Goal: Check status

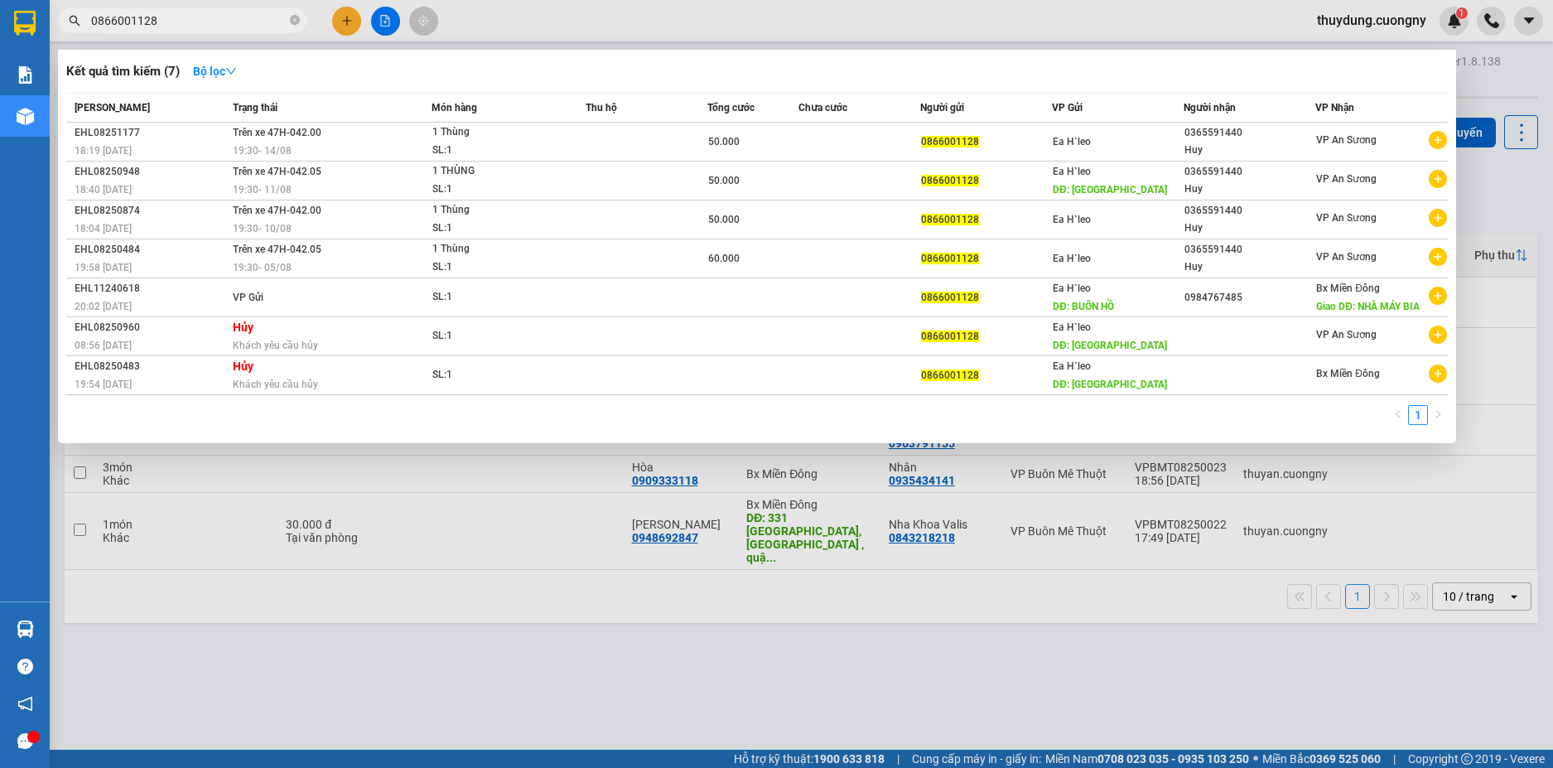
type input "0866001128"
click at [562, 696] on div at bounding box center [776, 384] width 1553 height 768
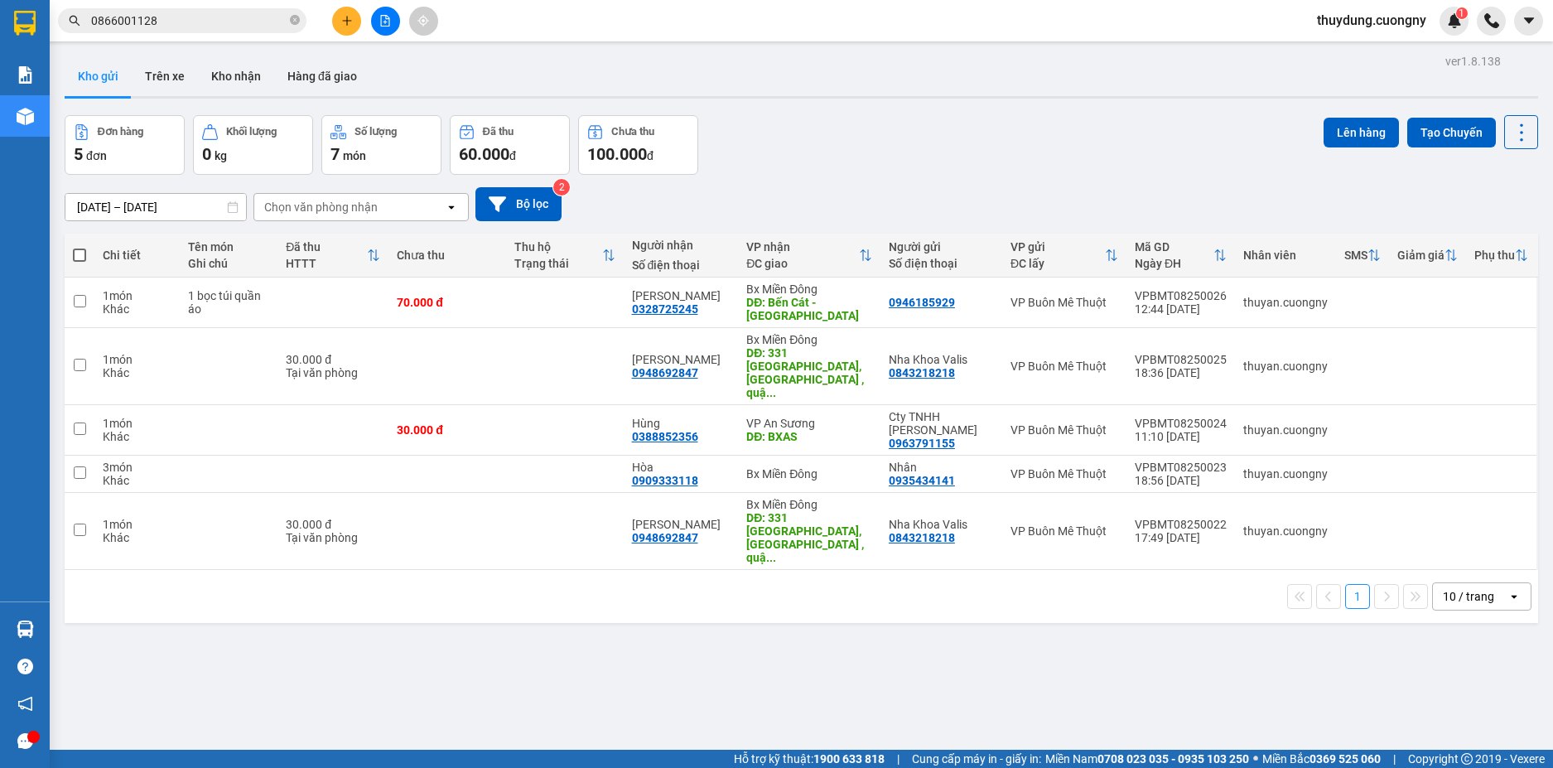
click at [970, 646] on div "ver 1.8.138 Kho gửi Trên xe Kho nhận Hàng đã giao Đơn hàng 5 đơn Khối lượng 0 k…" at bounding box center [801, 434] width 1487 height 768
click at [449, 646] on div "ver 1.8.138 Kho gửi Trên xe Kho nhận Hàng đã giao Đơn hàng 5 đơn Khối lượng 0 k…" at bounding box center [801, 434] width 1487 height 768
click at [292, 22] on icon "close-circle" at bounding box center [295, 20] width 10 height 10
click at [229, 24] on input "text" at bounding box center [188, 21] width 195 height 18
paste input "0975867490"
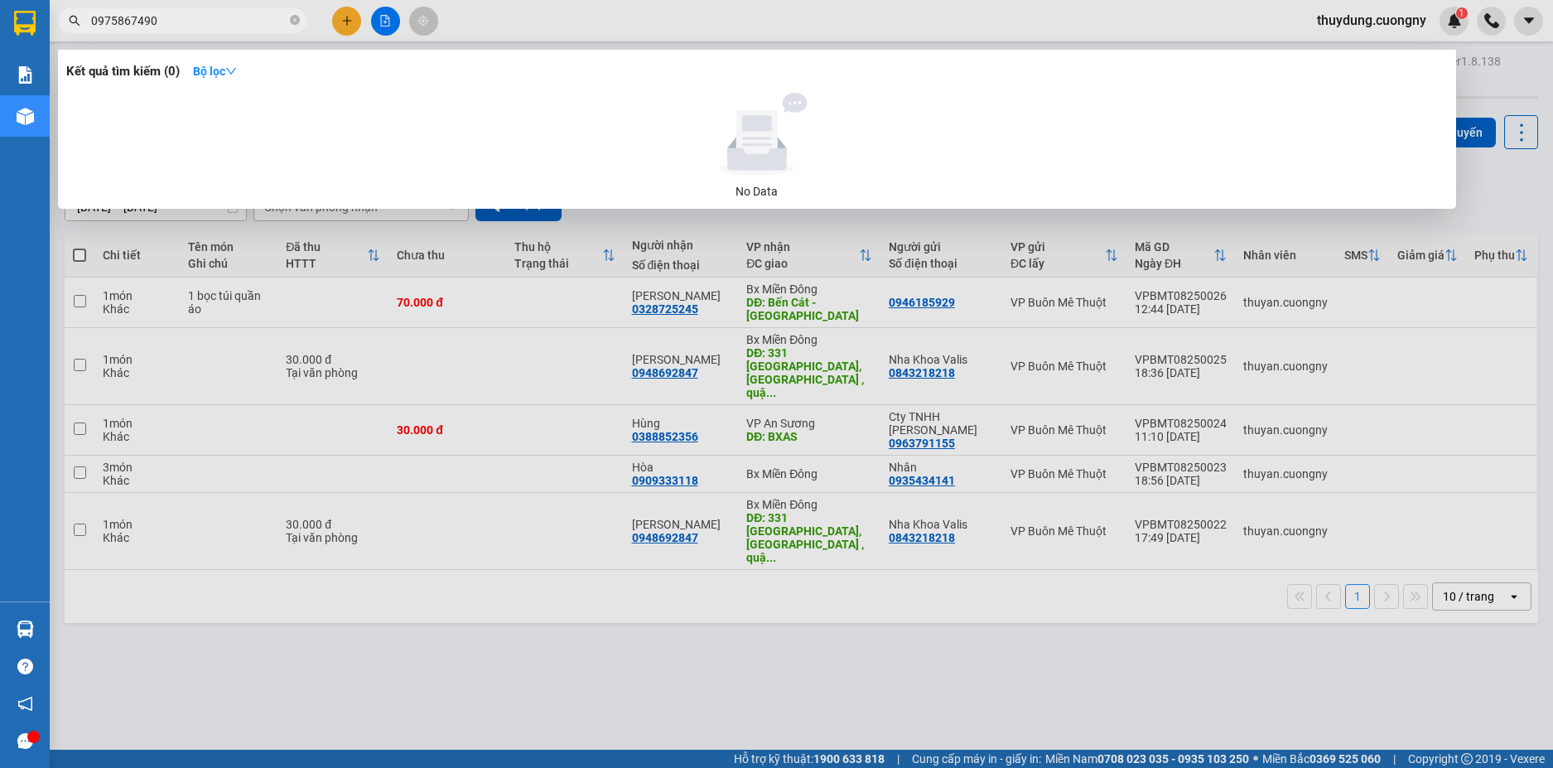
type input "0975867490"
click at [608, 707] on div at bounding box center [776, 384] width 1553 height 768
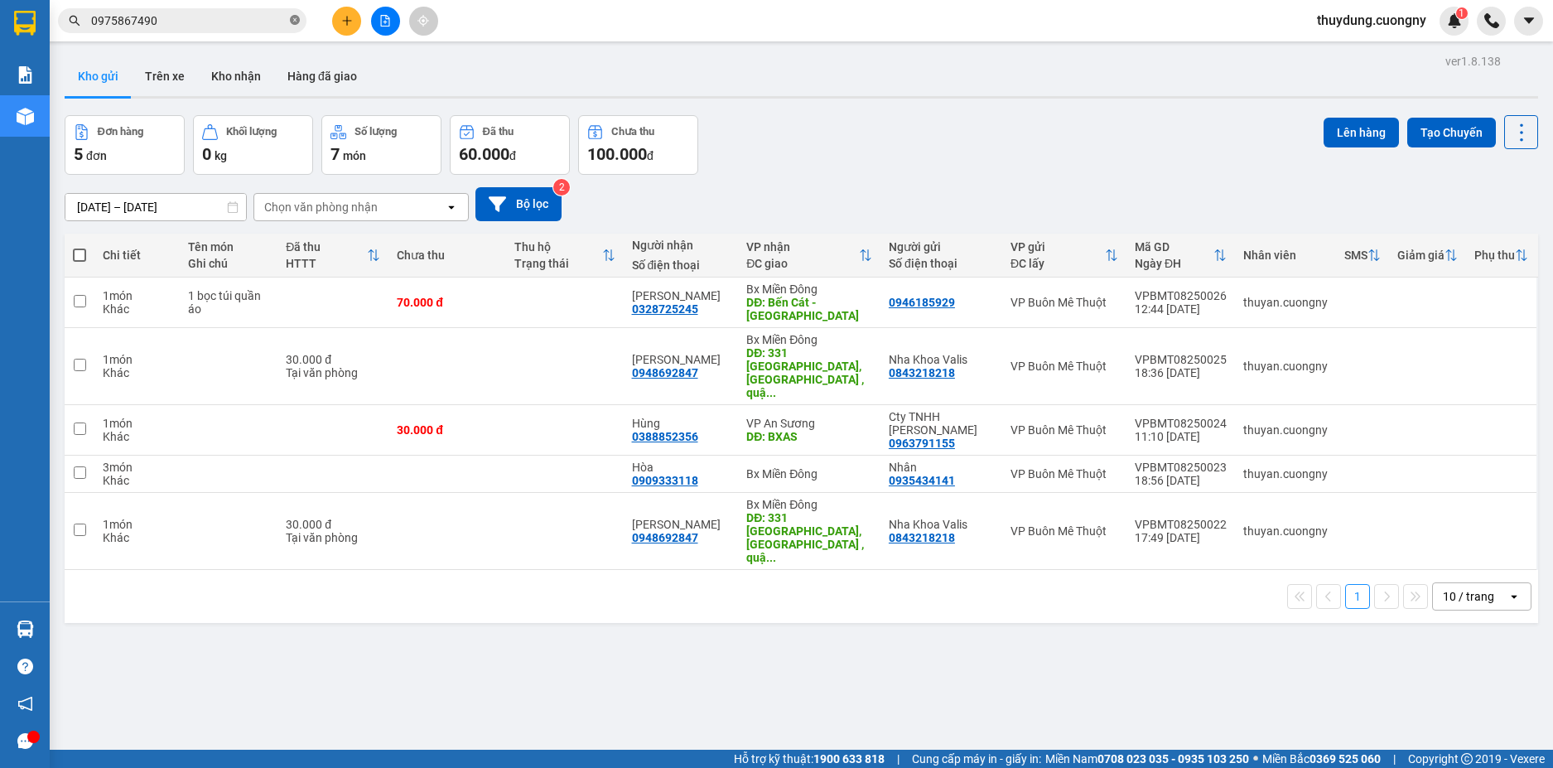
click at [300, 16] on span "0975867490" at bounding box center [182, 20] width 248 height 25
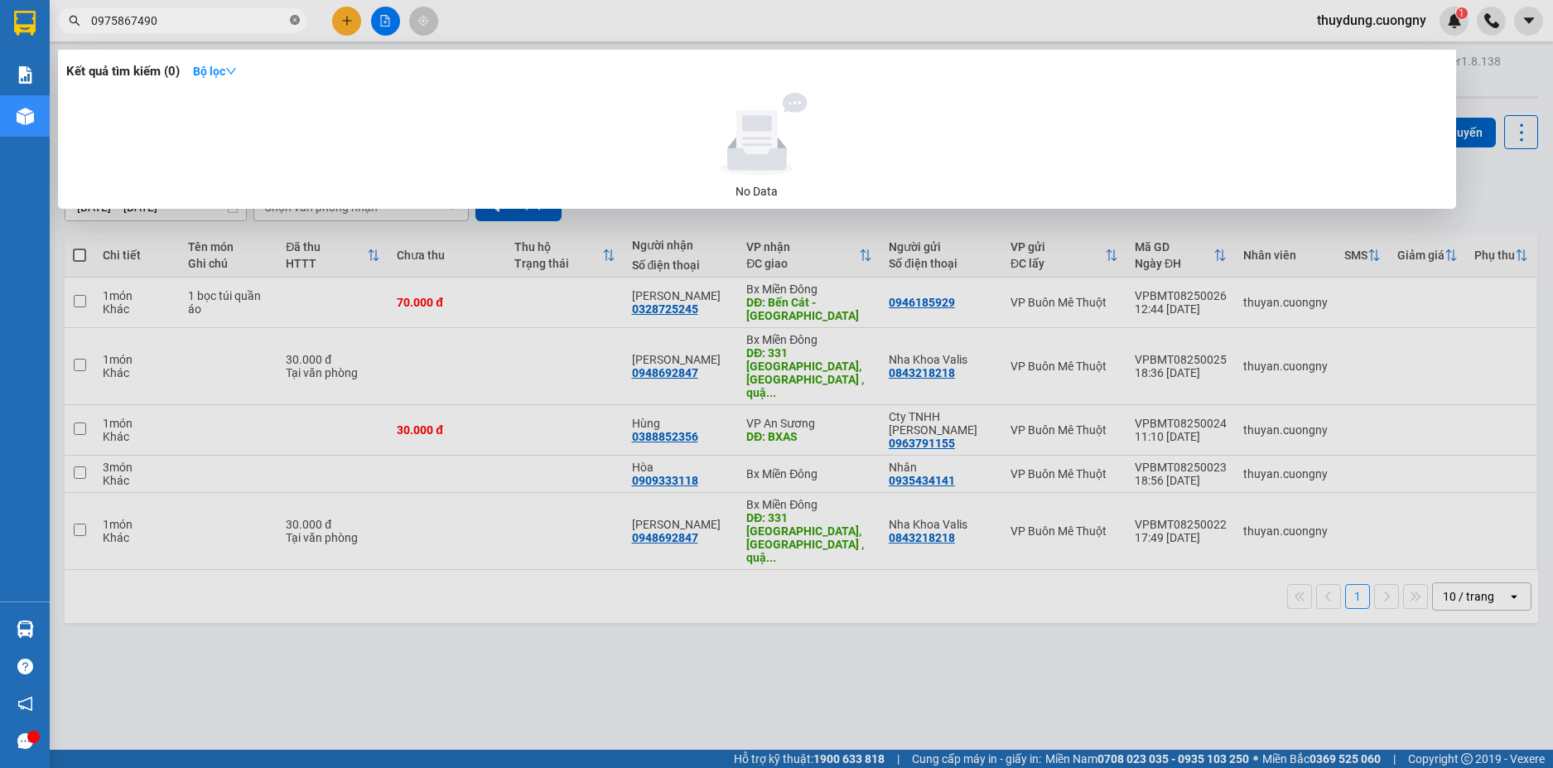
click at [292, 17] on icon "close-circle" at bounding box center [295, 20] width 10 height 10
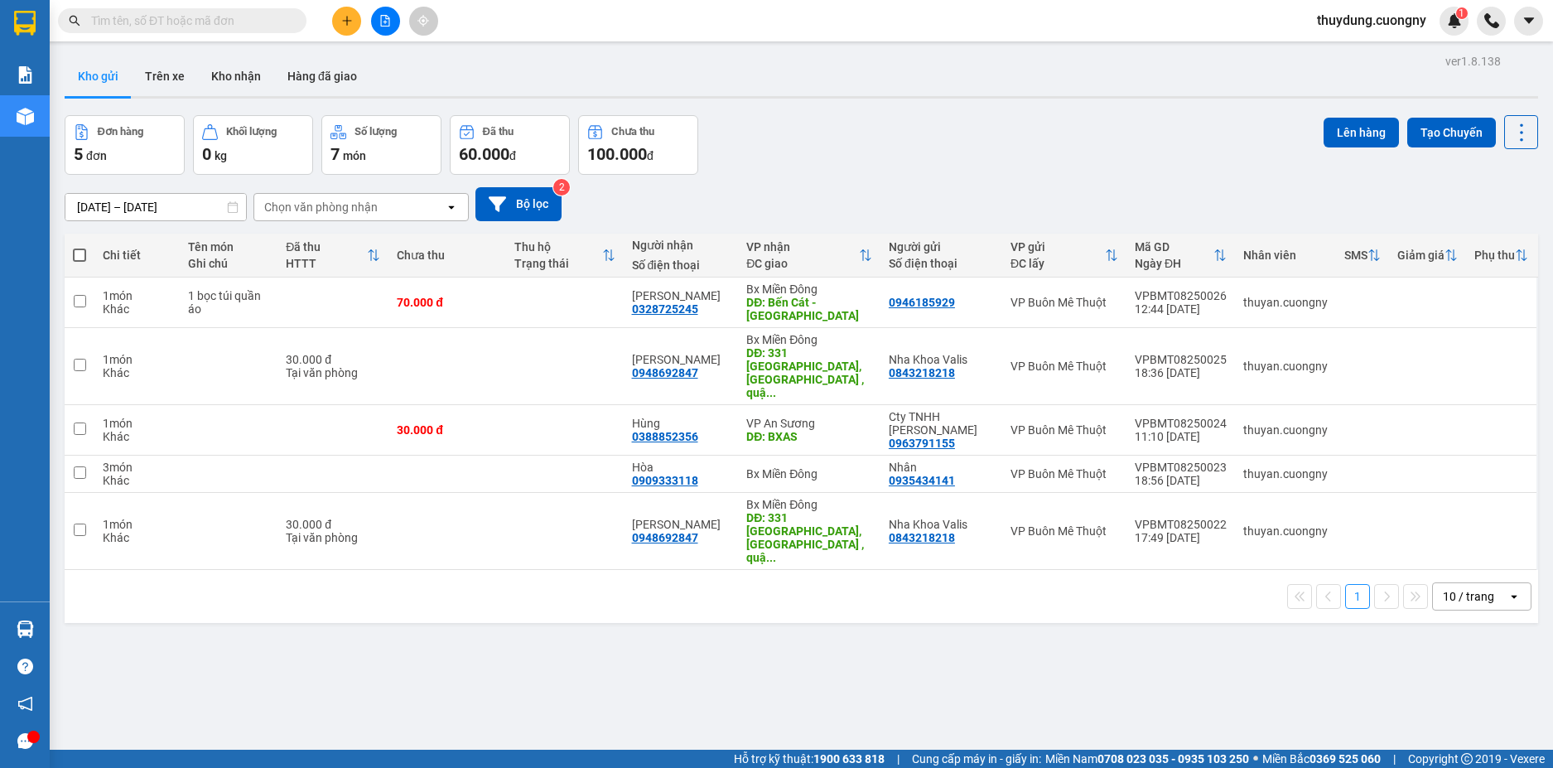
click at [221, 19] on input "text" at bounding box center [188, 21] width 195 height 18
paste input "0946095019"
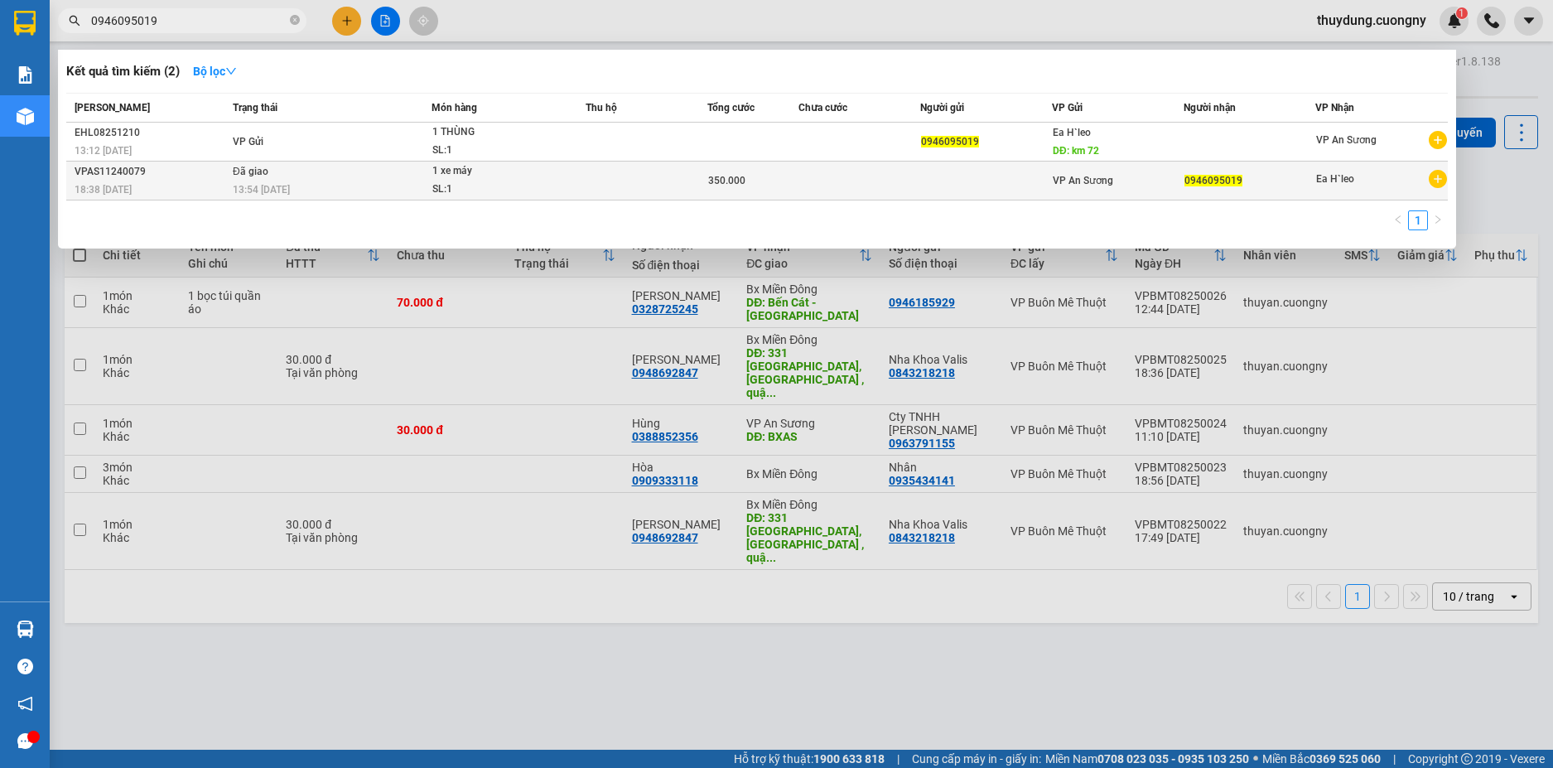
type input "0946095019"
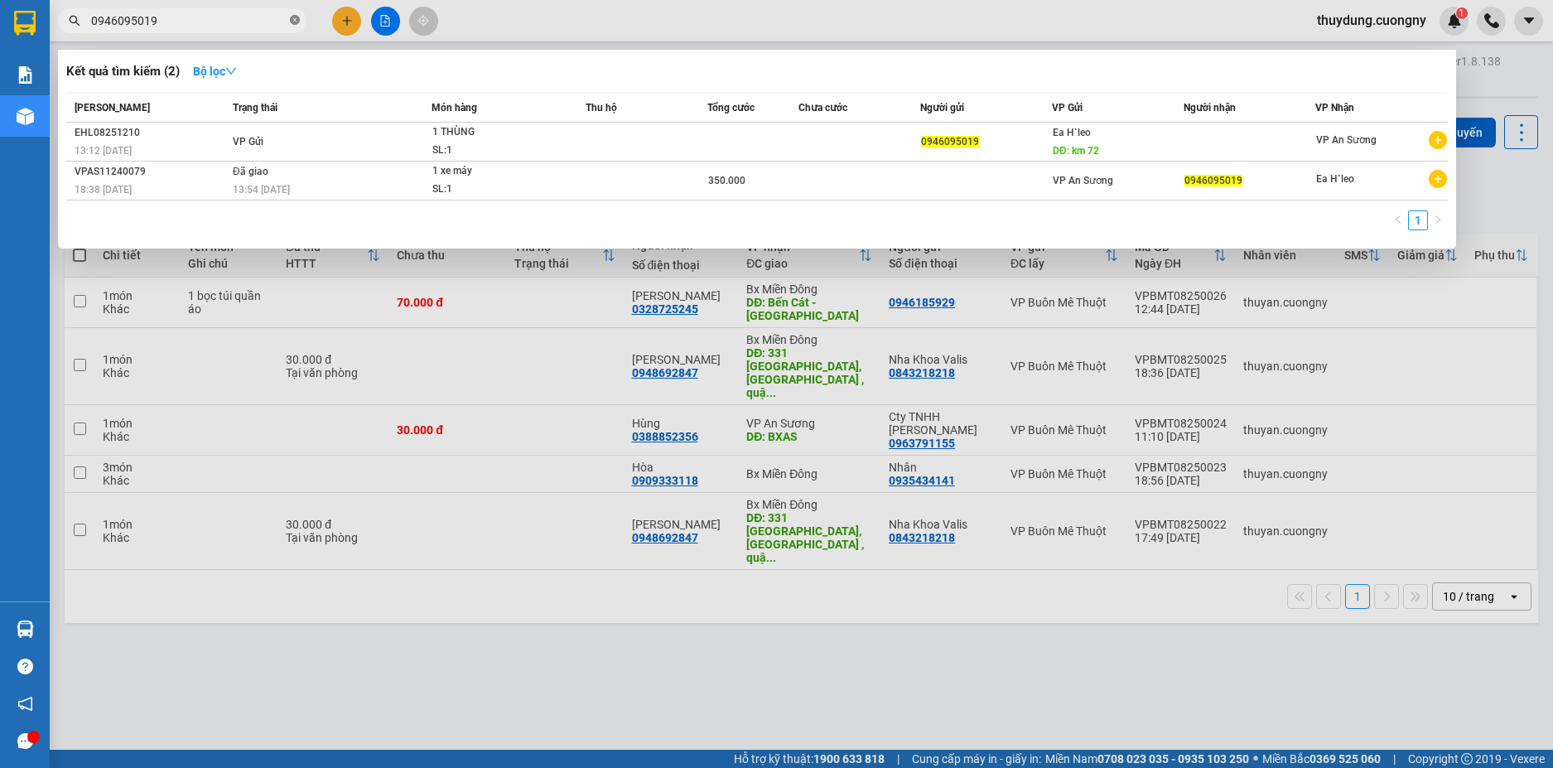
click at [297, 18] on icon "close-circle" at bounding box center [295, 20] width 10 height 10
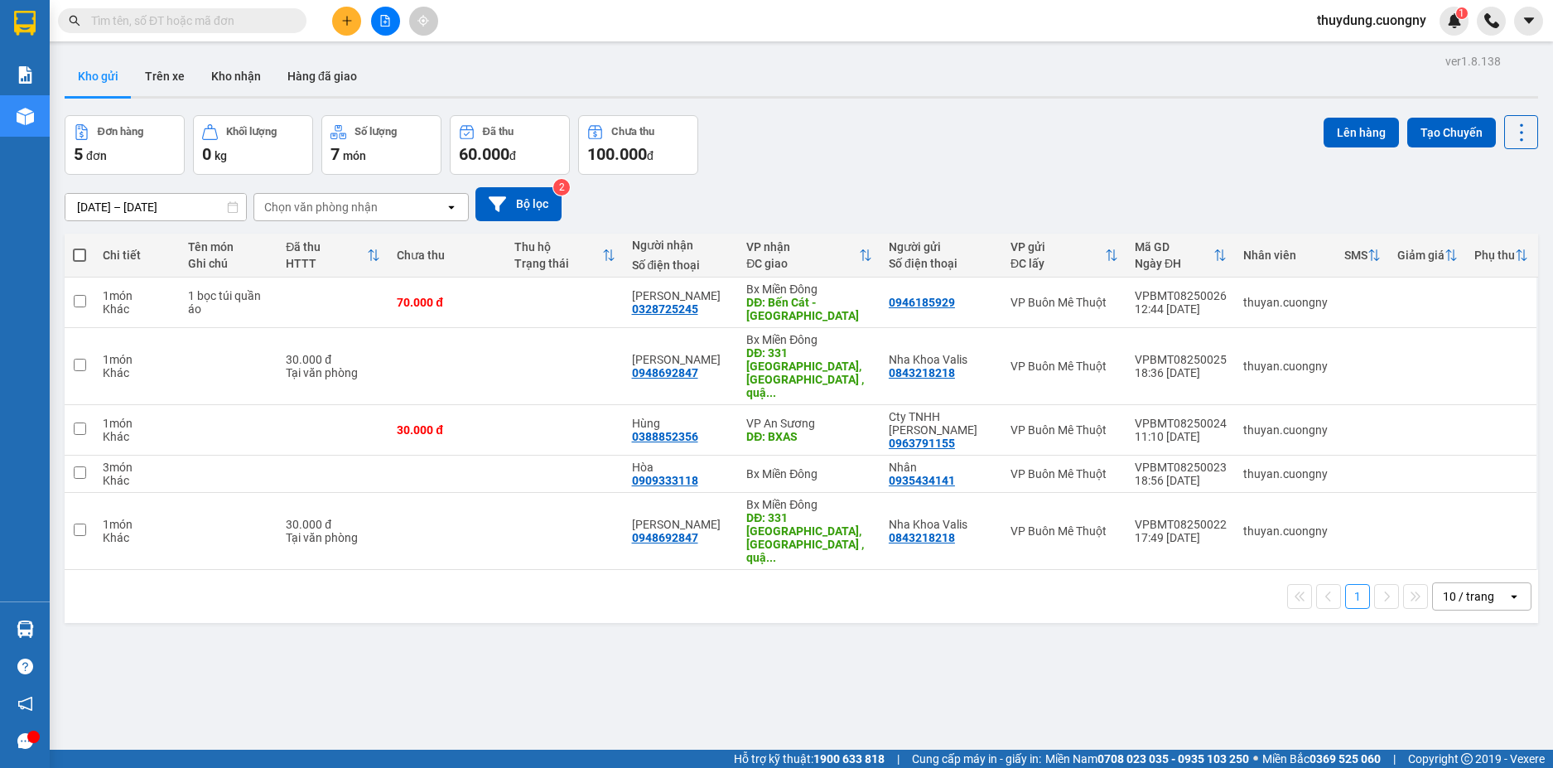
click at [211, 15] on input "text" at bounding box center [188, 21] width 195 height 18
paste input "0982664556"
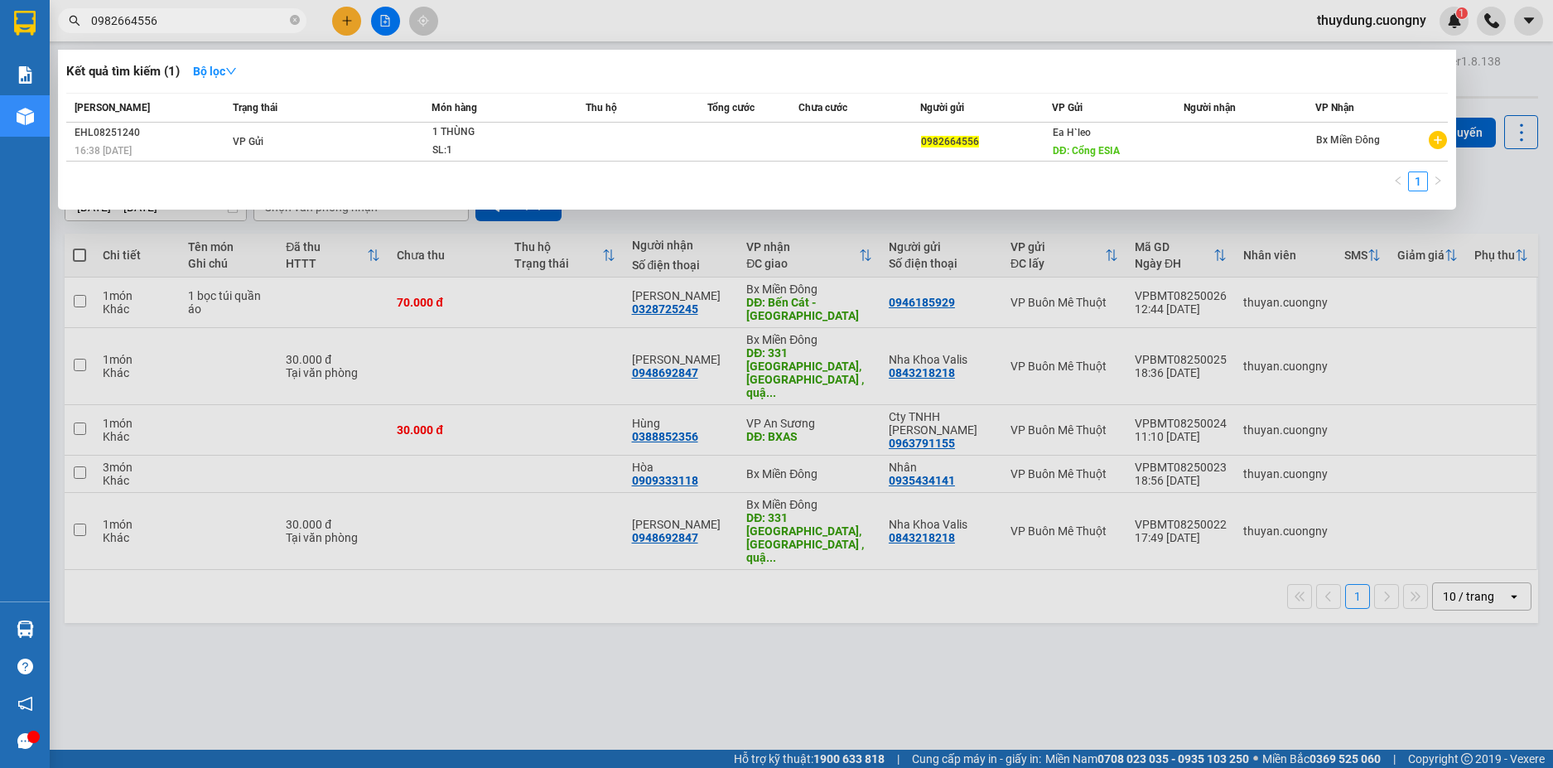
type input "0982664556"
click at [297, 19] on icon "close-circle" at bounding box center [295, 20] width 10 height 10
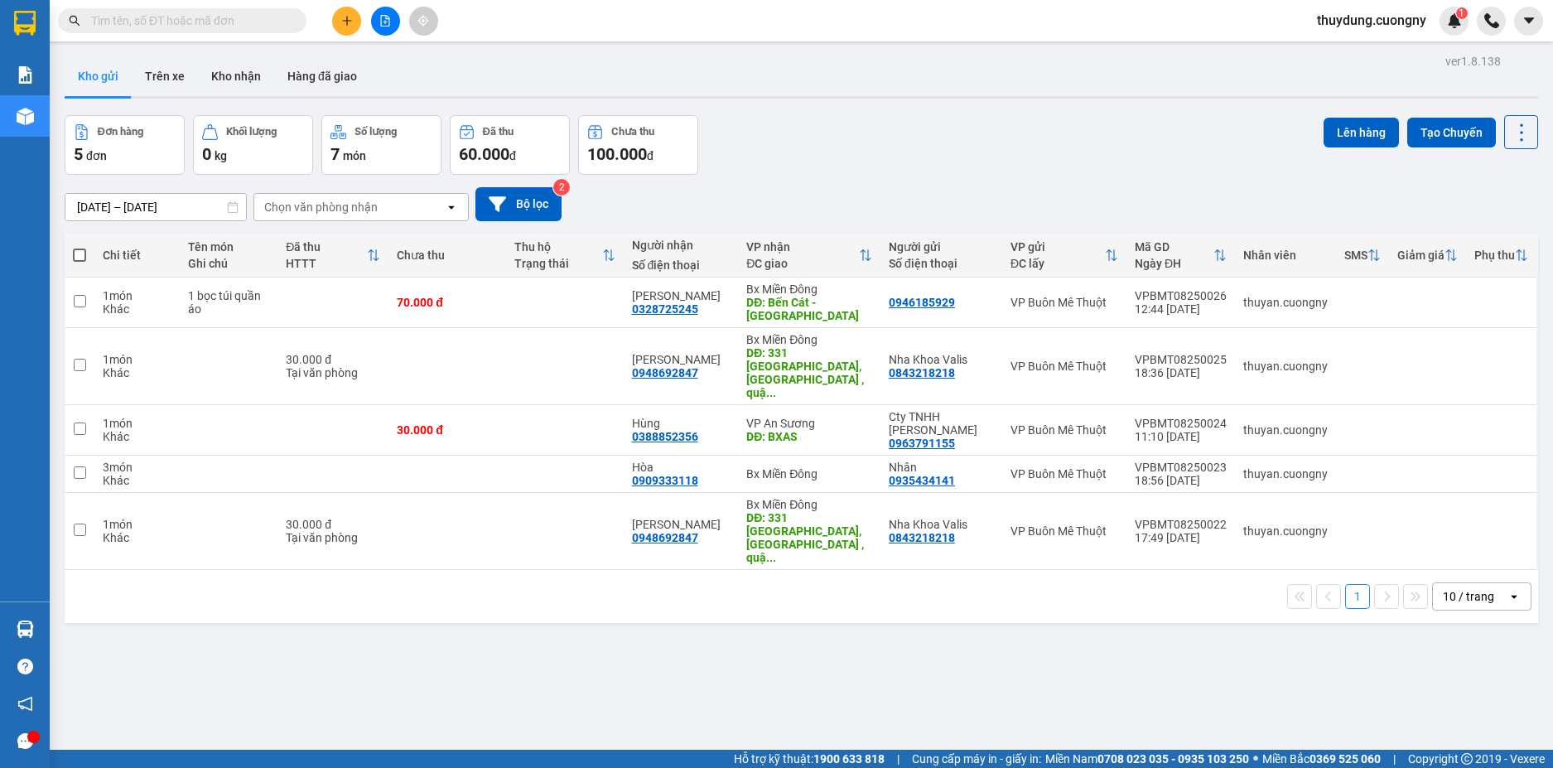
click at [974, 635] on div "ver 1.8.138 Kho gửi Trên xe Kho nhận Hàng đã giao Đơn hàng 5 đơn Khối lượng 0 k…" at bounding box center [801, 434] width 1487 height 768
